Goal: Information Seeking & Learning: Learn about a topic

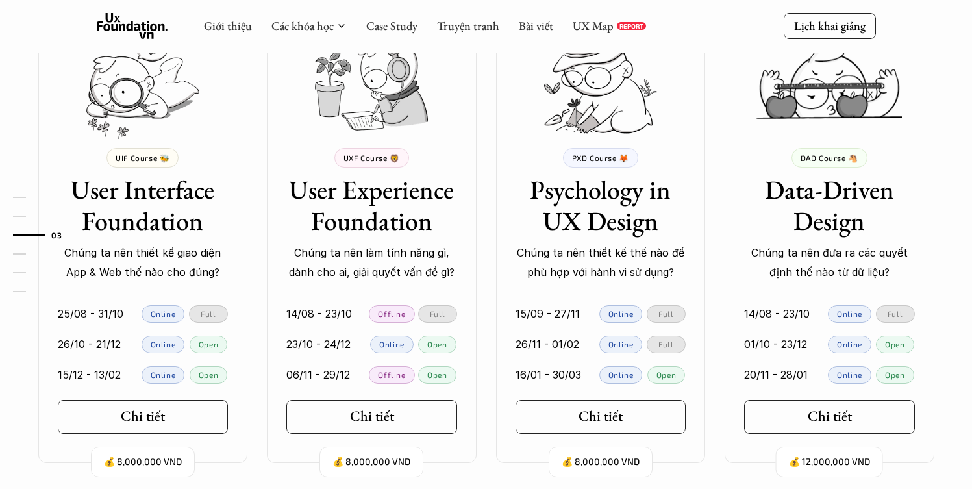
scroll to position [1225, 0]
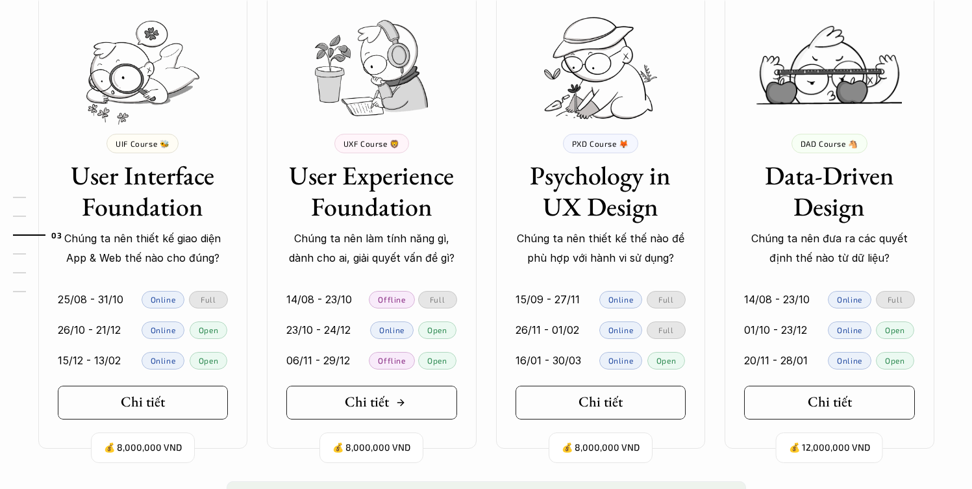
click at [382, 401] on h5 "Chi tiết" at bounding box center [367, 402] width 44 height 17
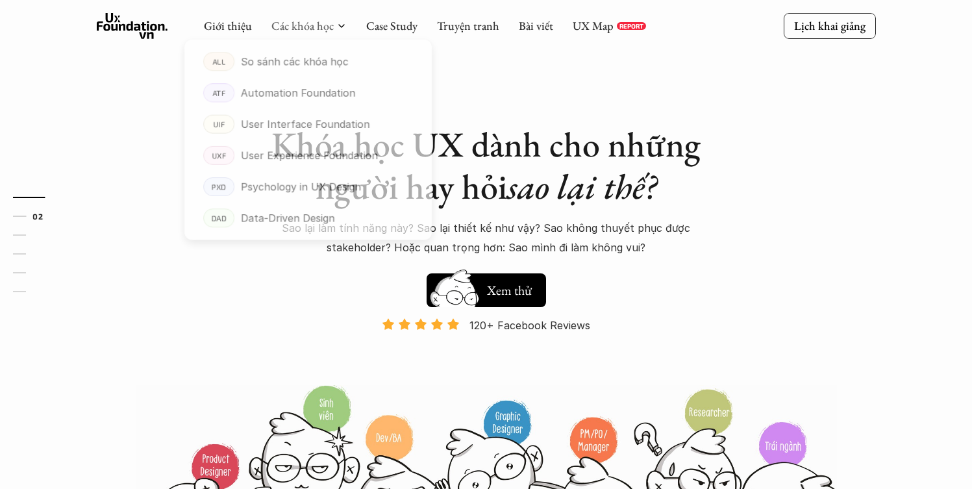
click at [327, 24] on link "Các khóa học" at bounding box center [302, 25] width 62 height 15
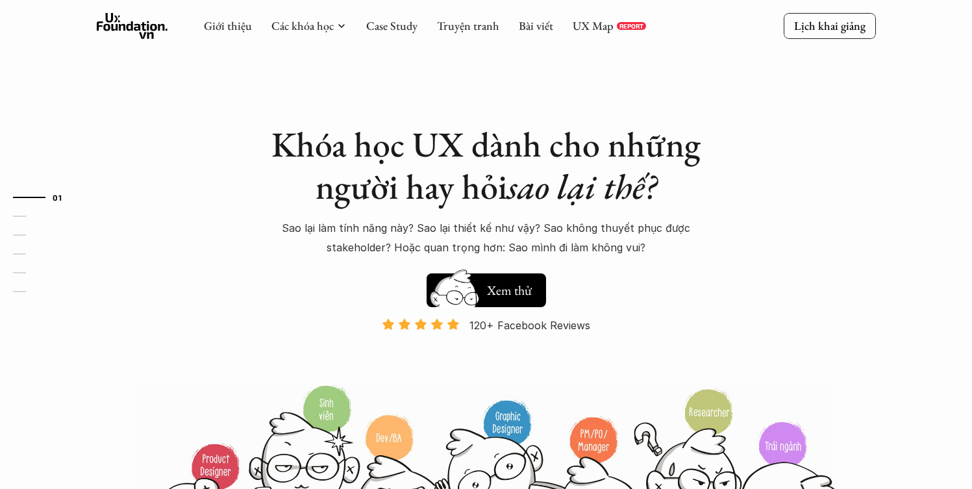
click at [139, 24] on use at bounding box center [132, 26] width 71 height 26
click at [141, 30] on icon at bounding box center [132, 26] width 71 height 26
